Goal: Check status

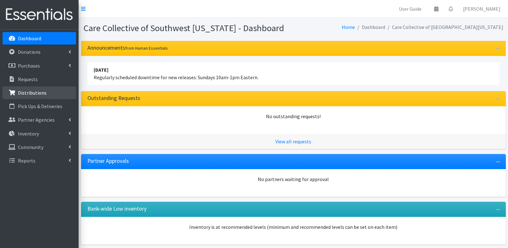
click at [50, 96] on link "Distributions" at bounding box center [40, 93] width 74 height 13
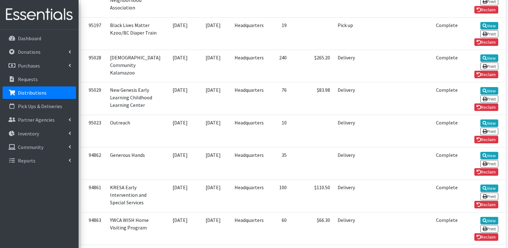
scroll to position [716, 0]
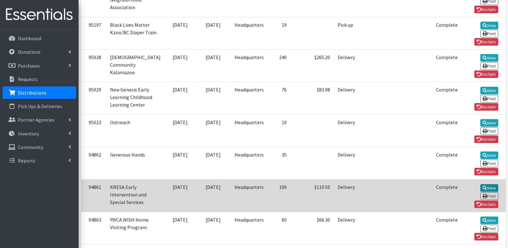
click at [481, 184] on link "View" at bounding box center [490, 188] width 18 height 8
